Goal: Task Accomplishment & Management: Manage account settings

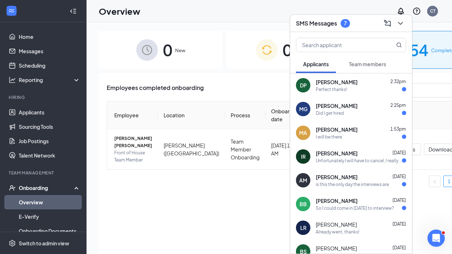
drag, startPoint x: 0, startPoint y: 0, endPoint x: 373, endPoint y: 158, distance: 404.9
click at [373, 158] on div "Unfortunately I will have to cancel, I really appreciate the opportunity but I …" at bounding box center [359, 161] width 86 height 6
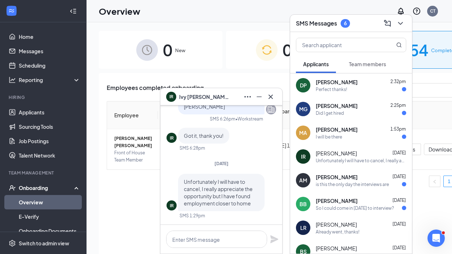
drag, startPoint x: 373, startPoint y: 158, endPoint x: 304, endPoint y: 157, distance: 68.5
click at [304, 157] on div "IR" at bounding box center [303, 156] width 5 height 7
click at [199, 94] on span "[PERSON_NAME]" at bounding box center [204, 97] width 50 height 8
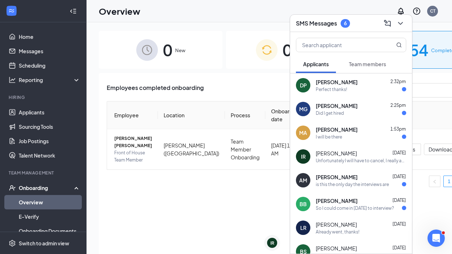
click at [375, 108] on div "[PERSON_NAME] 2:25pm" at bounding box center [361, 105] width 90 height 7
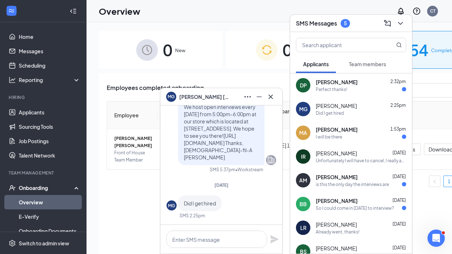
click at [273, 98] on icon "Cross" at bounding box center [270, 97] width 9 height 9
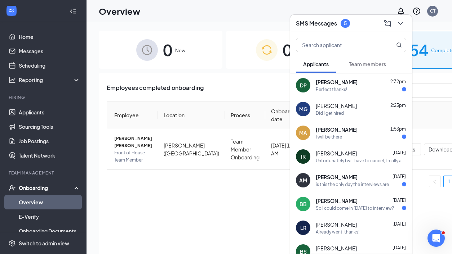
click at [362, 88] on div "Perfect thanks!" at bounding box center [361, 89] width 90 height 6
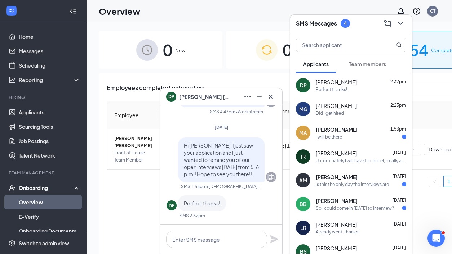
click at [273, 96] on icon "Cross" at bounding box center [270, 97] width 9 height 9
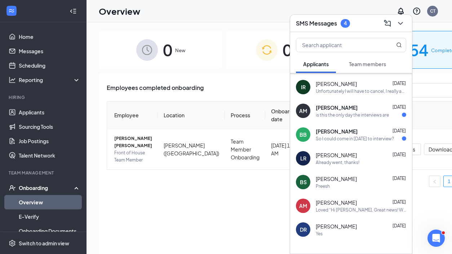
scroll to position [55, 0]
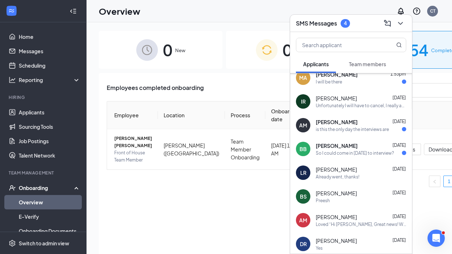
click at [377, 151] on div "So I could come in [DATE] to interview?" at bounding box center [355, 153] width 78 height 6
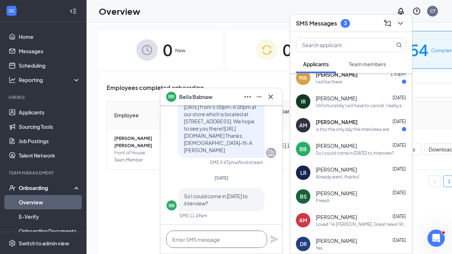
click at [209, 240] on textarea at bounding box center [216, 239] width 101 height 17
type textarea "Yes!"
click at [274, 239] on icon "Plane" at bounding box center [274, 240] width 8 height 8
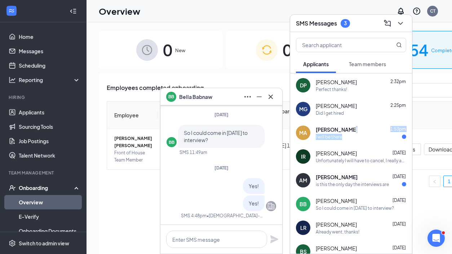
drag, startPoint x: 377, startPoint y: 151, endPoint x: 359, endPoint y: 135, distance: 24.2
click at [359, 135] on div "I will be there" at bounding box center [361, 137] width 90 height 6
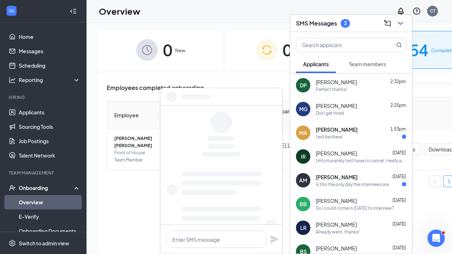
click at [359, 135] on div "I will be there" at bounding box center [361, 137] width 90 height 6
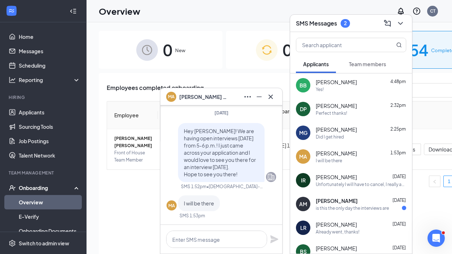
click at [271, 98] on icon "Cross" at bounding box center [270, 97] width 9 height 9
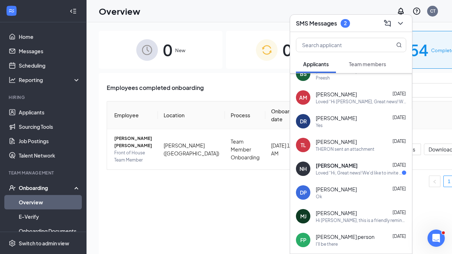
scroll to position [186, 0]
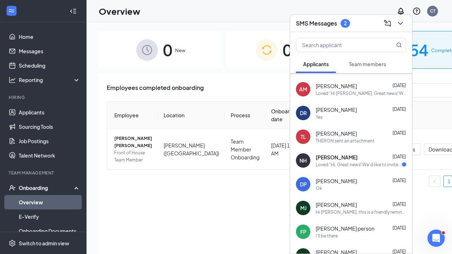
drag, startPoint x: 359, startPoint y: 135, endPoint x: 344, endPoint y: 165, distance: 34.2
click at [344, 165] on div "Loved “Hi, Great news! We'd like to invite you to an interview with us! We host…" at bounding box center [359, 165] width 86 height 6
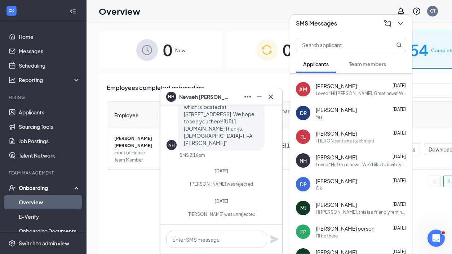
drag, startPoint x: 344, startPoint y: 165, endPoint x: 269, endPoint y: 97, distance: 101.0
click at [269, 97] on icon "Cross" at bounding box center [270, 97] width 9 height 9
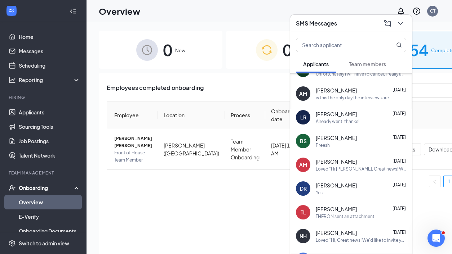
scroll to position [0, 0]
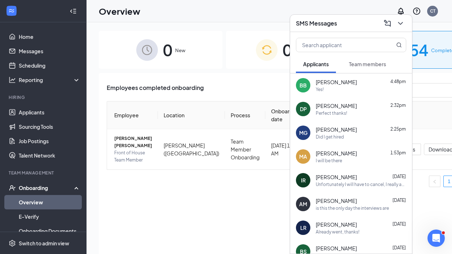
drag, startPoint x: 269, startPoint y: 97, endPoint x: 401, endPoint y: 21, distance: 152.2
click at [401, 21] on icon "ChevronDown" at bounding box center [400, 23] width 9 height 9
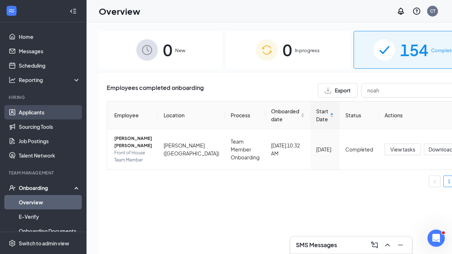
click at [40, 112] on link "Applicants" at bounding box center [50, 112] width 62 height 14
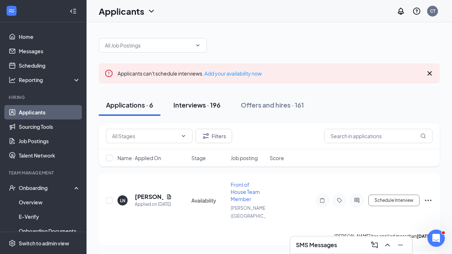
drag, startPoint x: 40, startPoint y: 112, endPoint x: 186, endPoint y: 107, distance: 145.7
click at [186, 107] on div "Interviews · 196" at bounding box center [196, 105] width 47 height 9
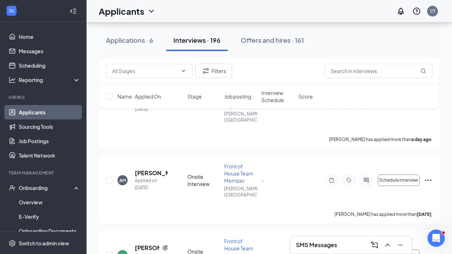
scroll to position [1217, 0]
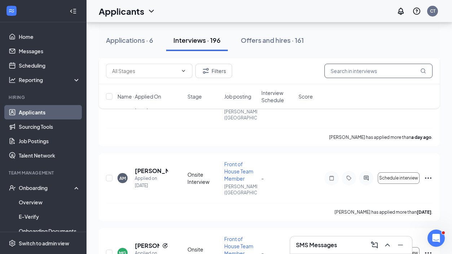
click at [383, 70] on input "text" at bounding box center [378, 71] width 108 height 14
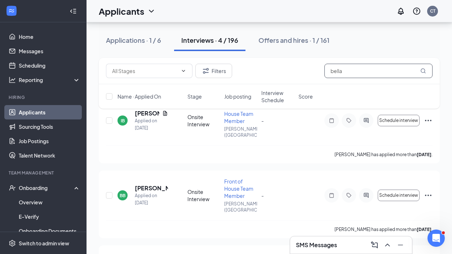
scroll to position [89, 0]
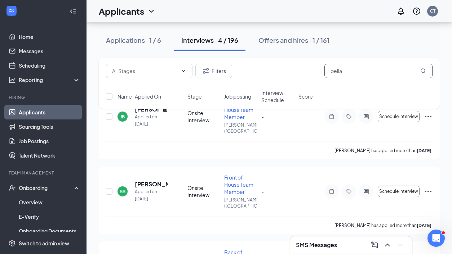
click at [145, 181] on h5 "[PERSON_NAME]" at bounding box center [151, 185] width 33 height 8
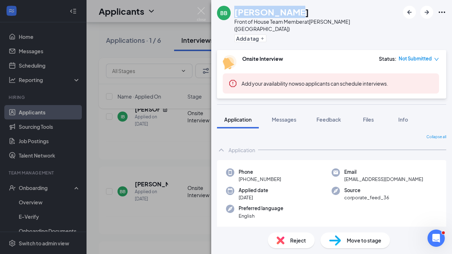
drag, startPoint x: 383, startPoint y: 70, endPoint x: 236, endPoint y: 13, distance: 157.5
click at [236, 13] on div "[PERSON_NAME]" at bounding box center [316, 12] width 165 height 12
copy h1 "[PERSON_NAME]"
drag, startPoint x: 236, startPoint y: 13, endPoint x: 202, endPoint y: 12, distance: 33.9
click at [202, 12] on img at bounding box center [201, 14] width 9 height 14
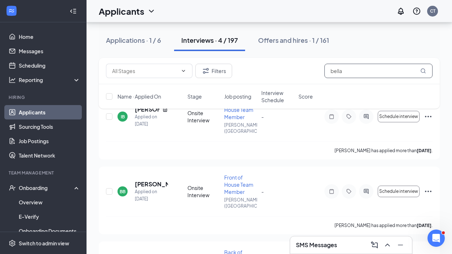
click at [396, 74] on input "bella" at bounding box center [378, 71] width 108 height 14
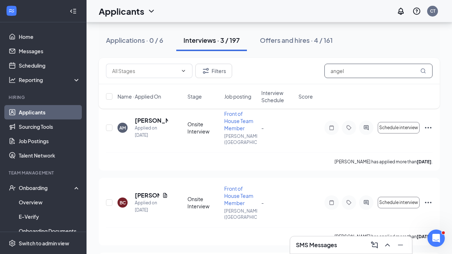
scroll to position [77, 0]
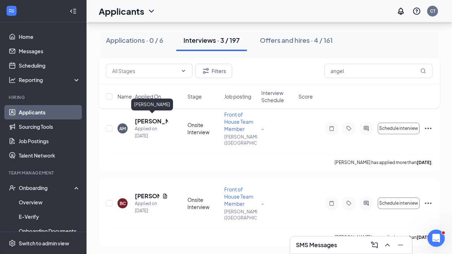
click at [149, 119] on h5 "[PERSON_NAME]" at bounding box center [151, 121] width 33 height 8
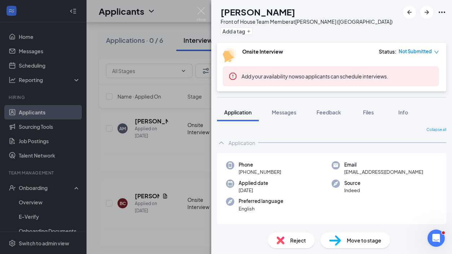
drag, startPoint x: 202, startPoint y: 12, endPoint x: 237, endPoint y: 12, distance: 34.9
click at [237, 12] on div "[PERSON_NAME]" at bounding box center [307, 12] width 172 height 12
copy h1 "[PERSON_NAME]"
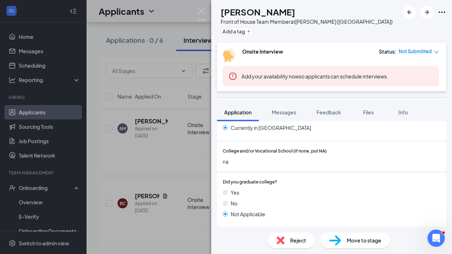
scroll to position [536, 0]
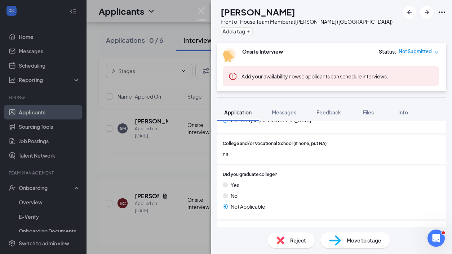
click at [196, 15] on div "AM [PERSON_NAME] Front of House Team Member at [PERSON_NAME] ([GEOGRAPHIC_DATA]…" at bounding box center [226, 127] width 452 height 254
click at [202, 12] on img at bounding box center [201, 14] width 9 height 14
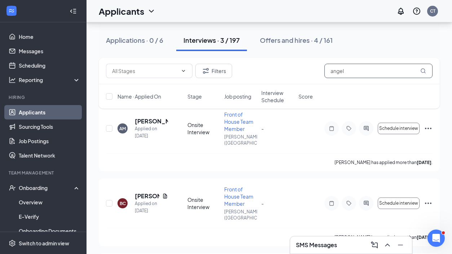
click at [391, 74] on input "angel" at bounding box center [378, 71] width 108 height 14
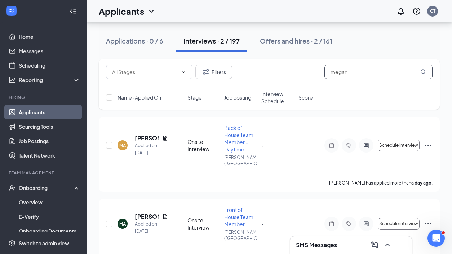
scroll to position [73, 0]
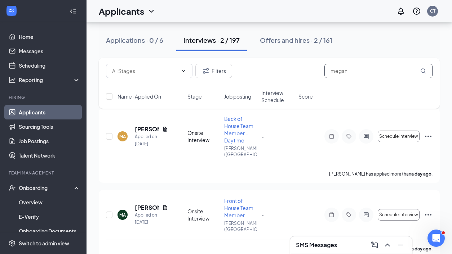
click at [146, 126] on h5 "[PERSON_NAME]" at bounding box center [147, 129] width 25 height 8
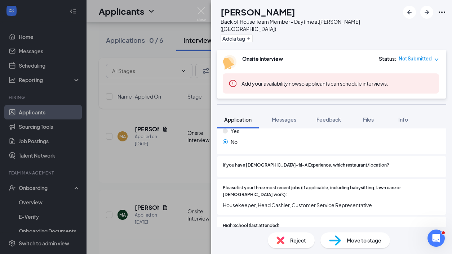
scroll to position [460, 0]
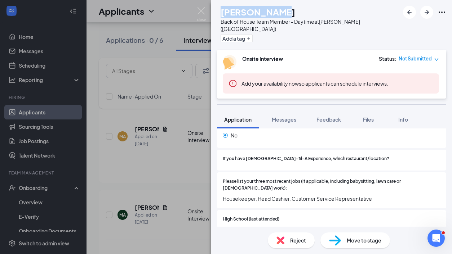
drag, startPoint x: 293, startPoint y: 9, endPoint x: 235, endPoint y: 14, distance: 57.9
click at [235, 14] on div "[PERSON_NAME]" at bounding box center [310, 12] width 179 height 12
copy h1 "[PERSON_NAME]"
drag, startPoint x: 235, startPoint y: 14, endPoint x: 204, endPoint y: 8, distance: 31.9
click at [204, 8] on img at bounding box center [201, 14] width 9 height 14
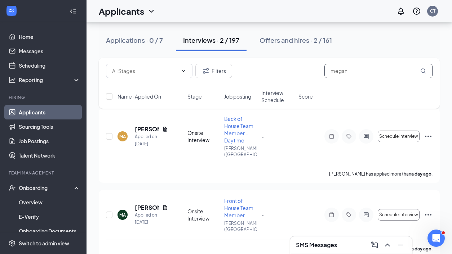
drag, startPoint x: 204, startPoint y: 8, endPoint x: 381, endPoint y: 70, distance: 187.9
click at [381, 70] on input "megan" at bounding box center [378, 71] width 108 height 14
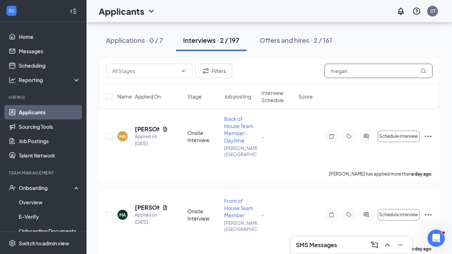
drag, startPoint x: 381, startPoint y: 70, endPoint x: 370, endPoint y: 74, distance: 11.4
click at [370, 74] on input "megan" at bounding box center [378, 71] width 108 height 14
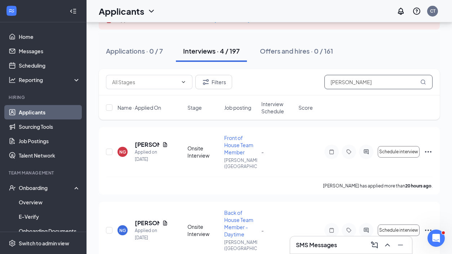
scroll to position [54, 0]
click at [143, 135] on div "NG [PERSON_NAME] Applied on [DATE] Onsite Interview Front of House Team Member …" at bounding box center [269, 155] width 326 height 43
drag, startPoint x: 370, startPoint y: 74, endPoint x: 144, endPoint y: 143, distance: 236.5
click at [144, 143] on h5 "[PERSON_NAME]" at bounding box center [147, 145] width 25 height 8
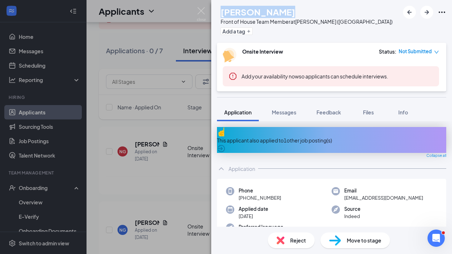
drag, startPoint x: 144, startPoint y: 143, endPoint x: 230, endPoint y: 13, distance: 155.5
click at [230, 13] on div "NG [PERSON_NAME] Front of House Team Member at [PERSON_NAME] ([GEOGRAPHIC_DATA]…" at bounding box center [304, 21] width 175 height 31
copy div "[PERSON_NAME]"
click at [203, 14] on img at bounding box center [201, 14] width 9 height 14
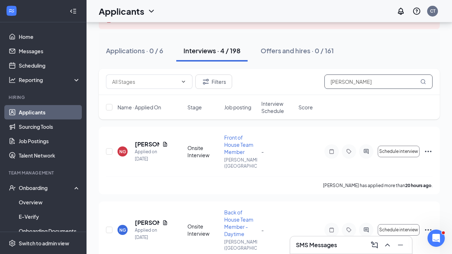
drag, startPoint x: 203, startPoint y: 14, endPoint x: 353, endPoint y: 79, distance: 163.9
click at [353, 79] on input "[PERSON_NAME]" at bounding box center [378, 82] width 108 height 14
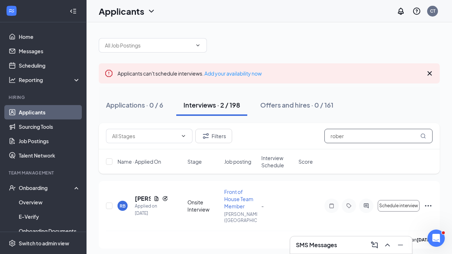
scroll to position [66, 0]
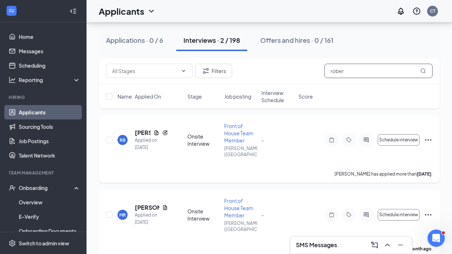
type input "rober"
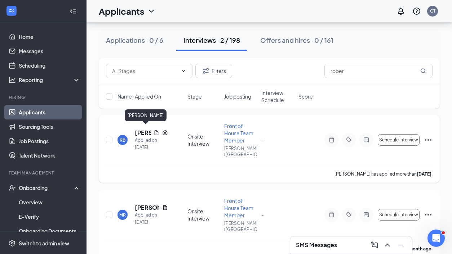
click at [137, 130] on h5 "[PERSON_NAME]" at bounding box center [143, 133] width 16 height 8
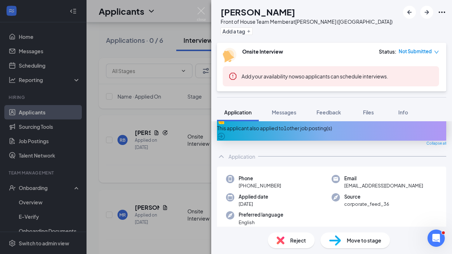
scroll to position [15, 0]
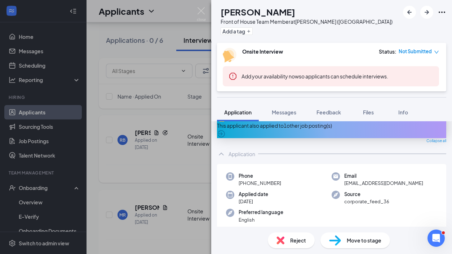
click at [201, 17] on img at bounding box center [201, 14] width 9 height 14
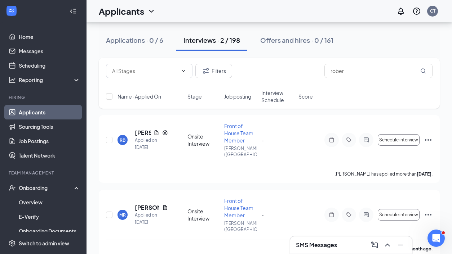
click at [236, 45] on button "Interviews · 2 / 198" at bounding box center [211, 41] width 71 height 22
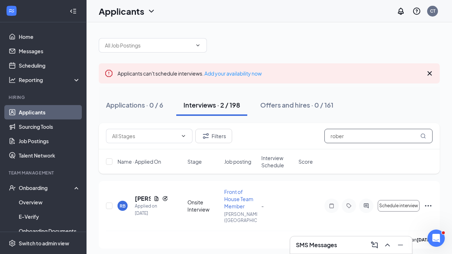
click at [362, 137] on input "rober" at bounding box center [378, 136] width 108 height 14
